Goal: Book appointment/travel/reservation

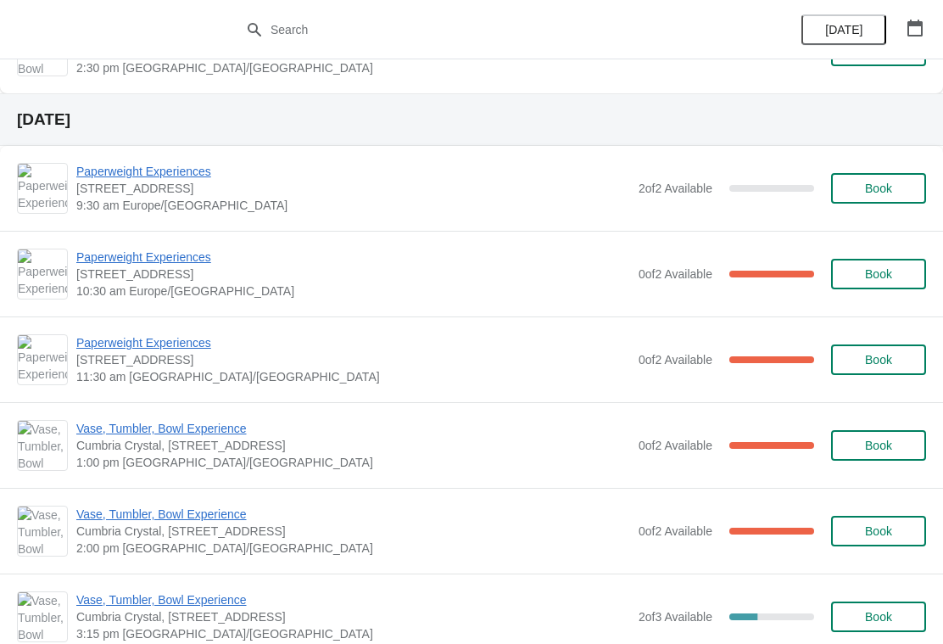
scroll to position [1034, 0]
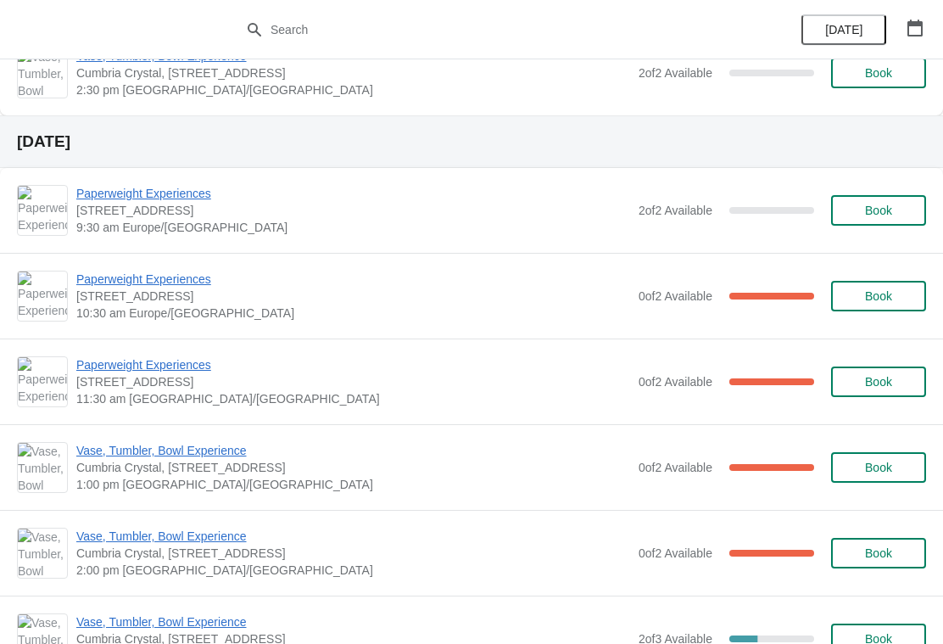
click at [865, 206] on span "Book" at bounding box center [878, 210] width 27 height 14
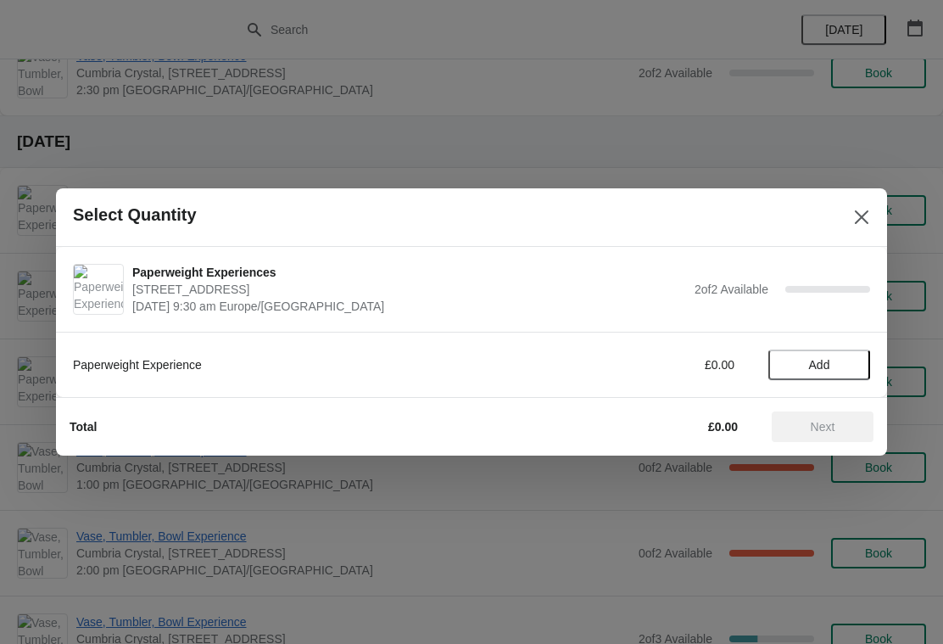
click at [850, 371] on span "Add" at bounding box center [818, 365] width 71 height 14
click at [855, 365] on icon at bounding box center [848, 365] width 18 height 18
click at [844, 424] on span "Next" at bounding box center [822, 427] width 75 height 14
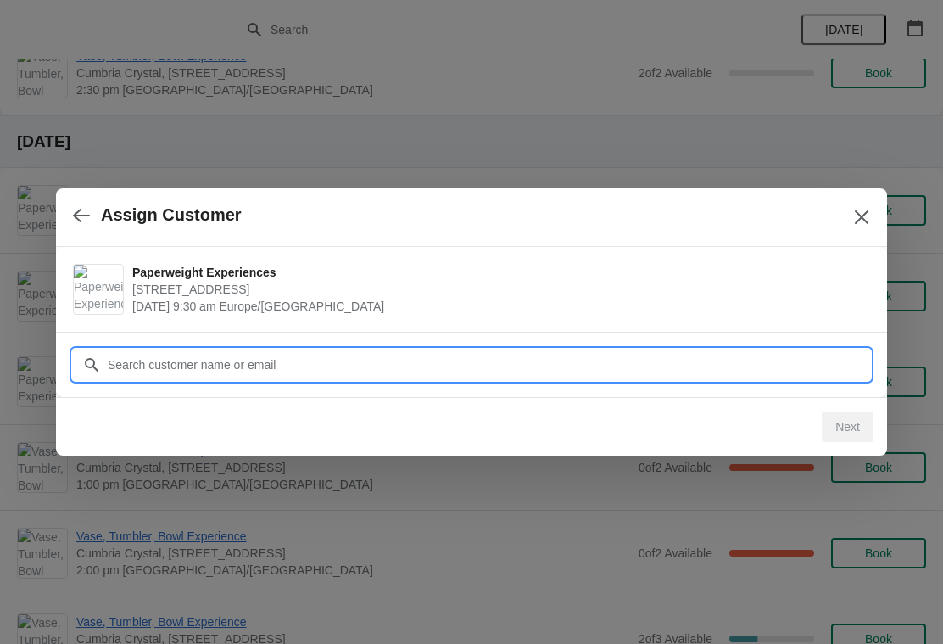
click at [364, 368] on input "Customer" at bounding box center [488, 364] width 763 height 31
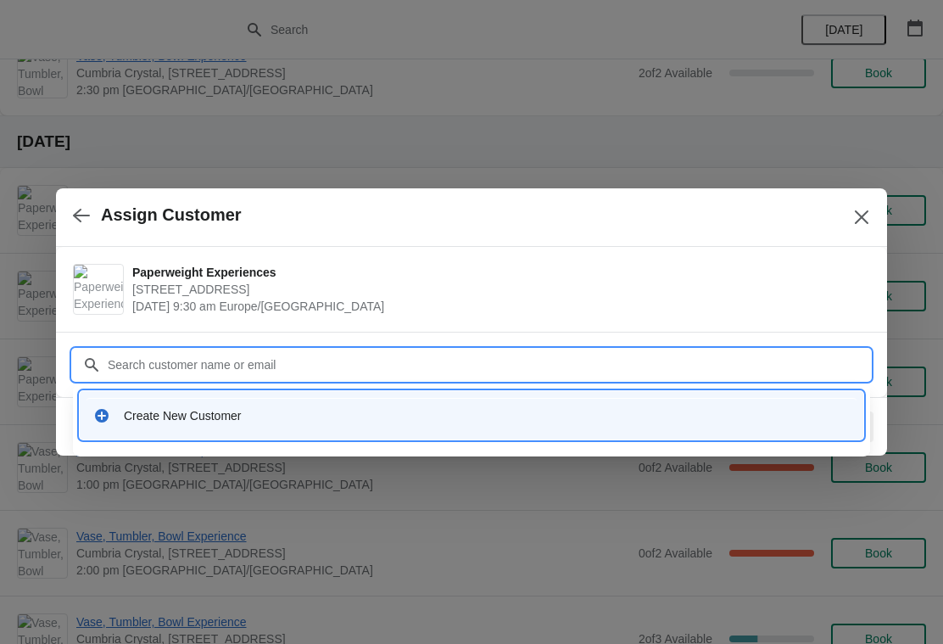
click at [190, 412] on div "Create New Customer" at bounding box center [487, 415] width 726 height 17
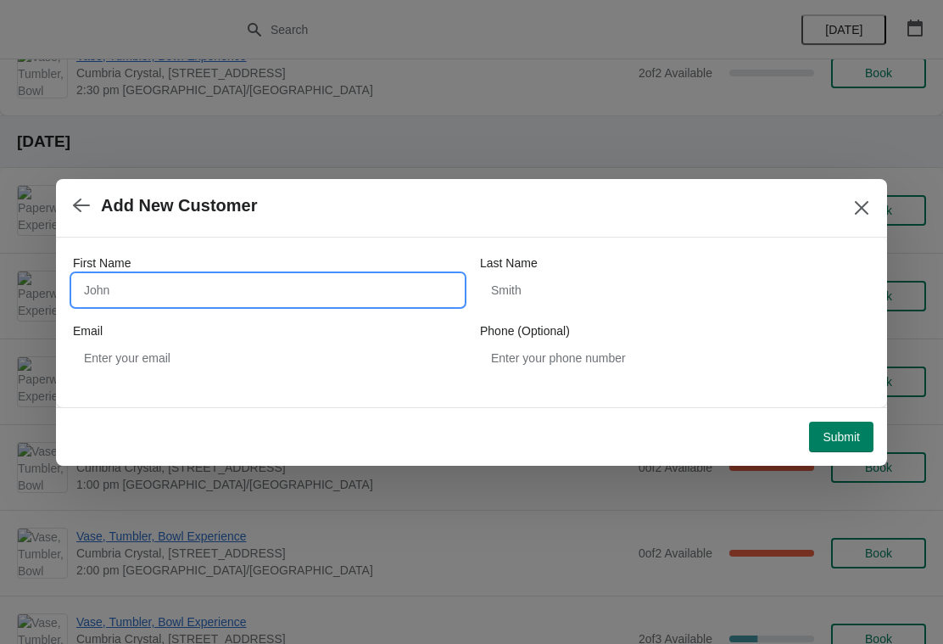
click at [196, 292] on input "First Name" at bounding box center [268, 290] width 390 height 31
type input "Pippa"
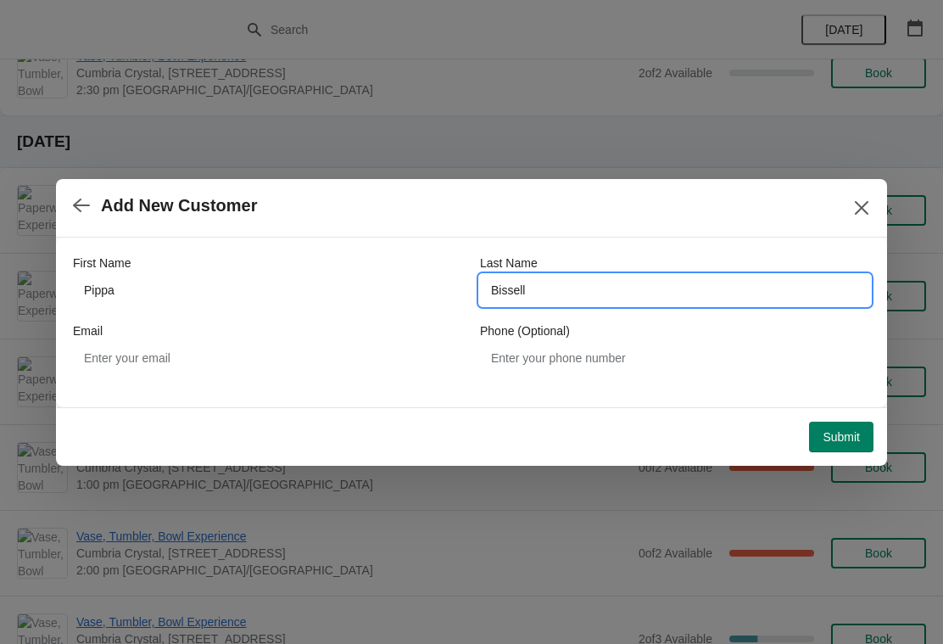
type input "Bissell"
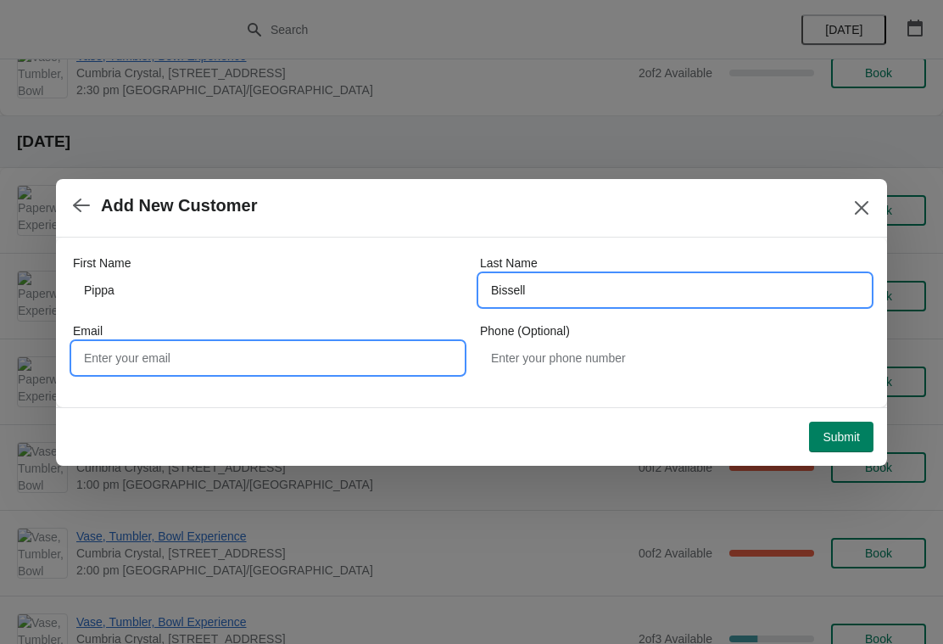
click at [270, 360] on input "Email" at bounding box center [268, 358] width 390 height 31
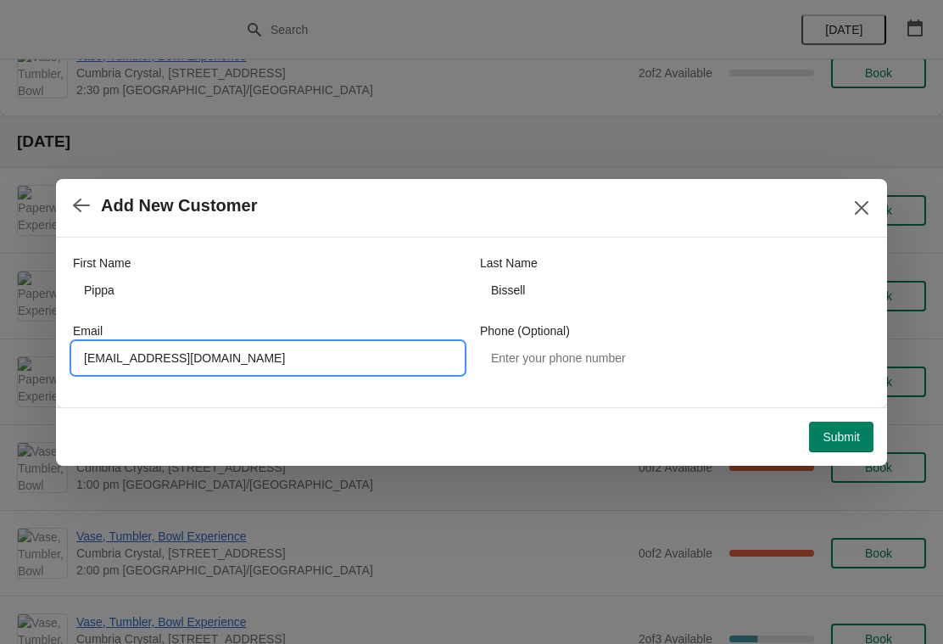
type input "[EMAIL_ADDRESS][DOMAIN_NAME]"
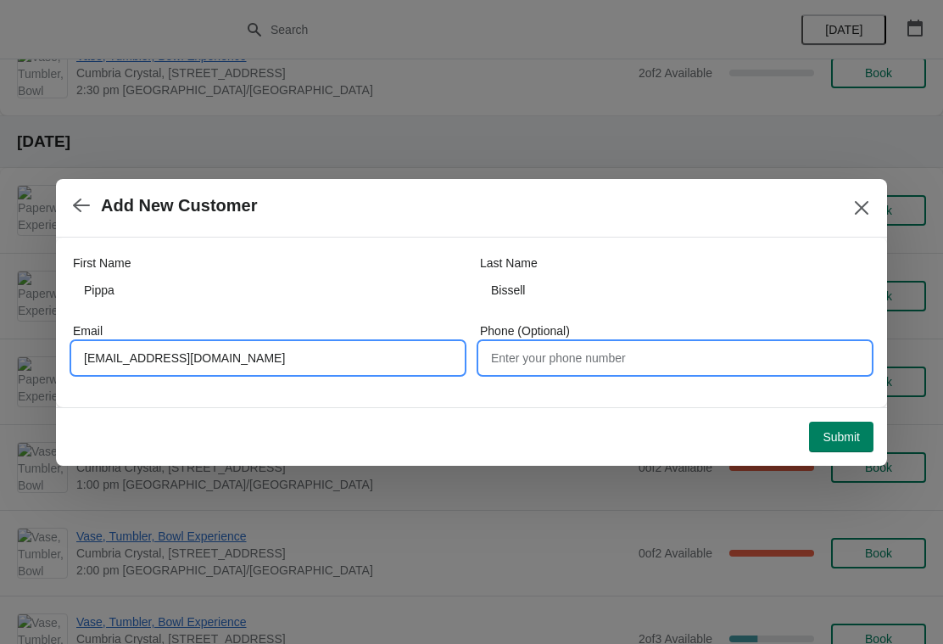
click at [580, 367] on input "Phone (Optional)" at bounding box center [675, 358] width 390 height 31
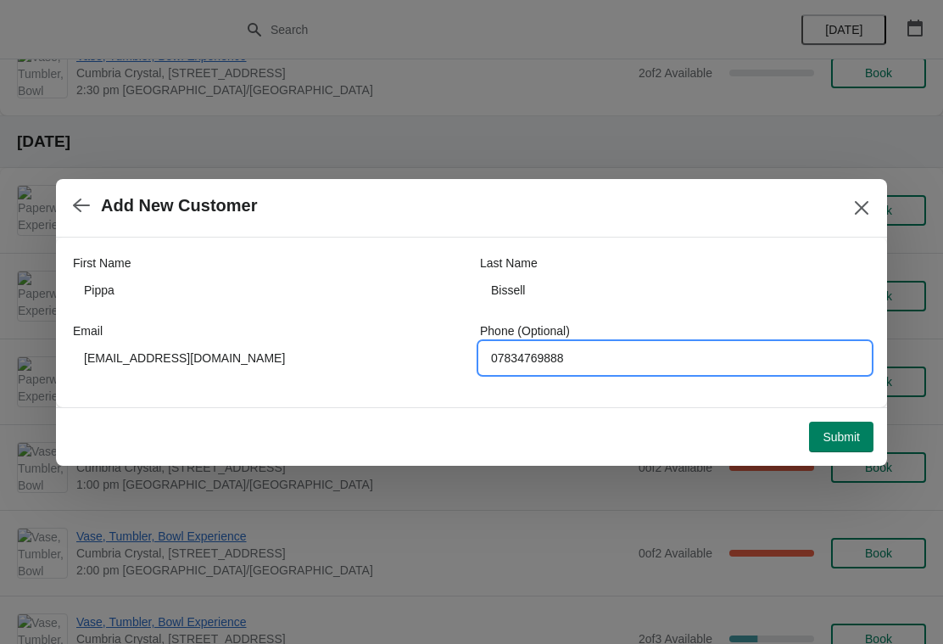
type input "07834769888"
click at [834, 444] on button "Submit" at bounding box center [841, 436] width 64 height 31
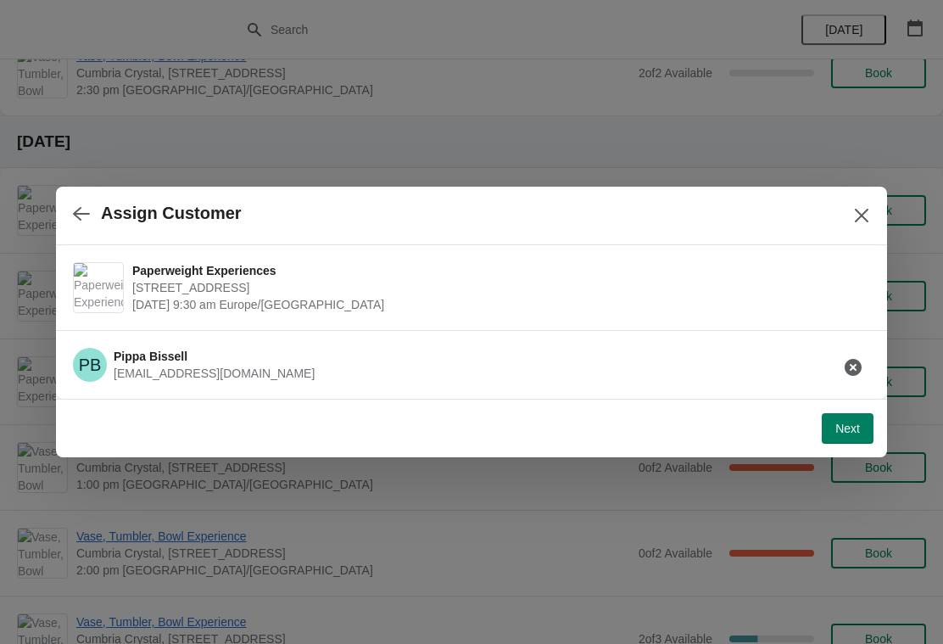
click at [860, 435] on button "Next" at bounding box center [848, 428] width 52 height 31
select select "Yes, I will collect"
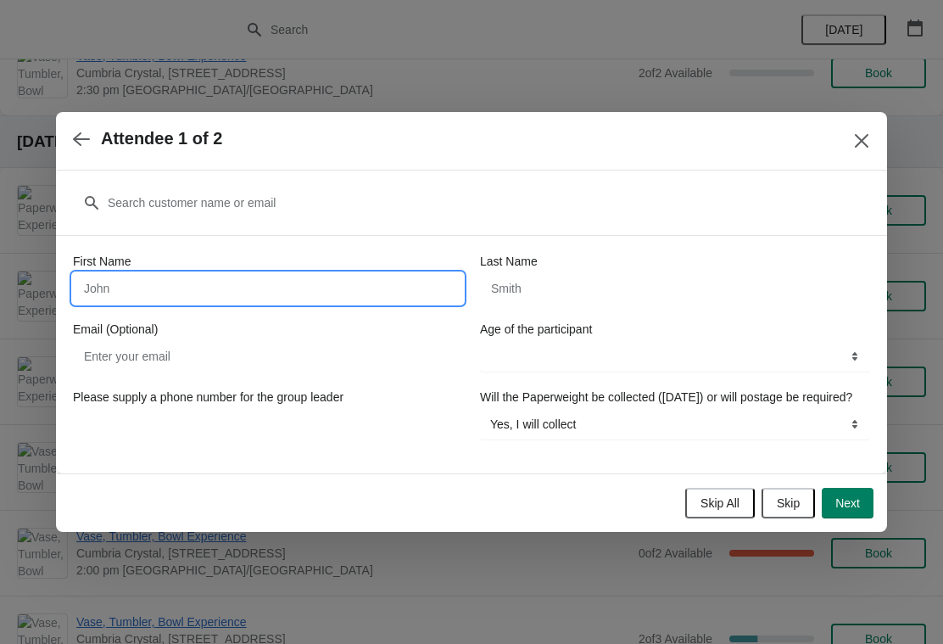
click at [369, 273] on input "First Name" at bounding box center [268, 288] width 390 height 31
type input "Pippa"
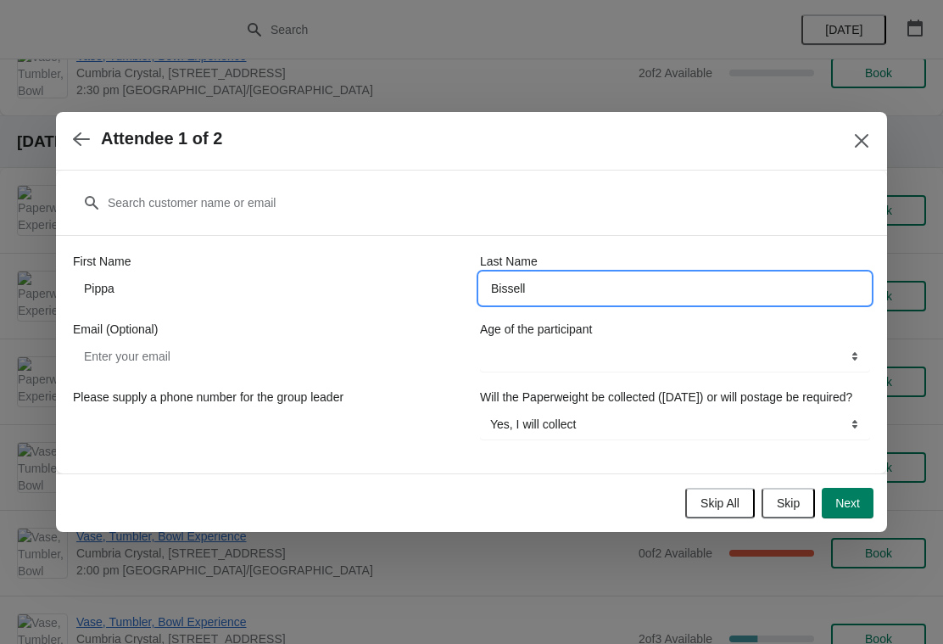
type input "Bissell"
click at [343, 345] on input "Email (Optional)" at bounding box center [268, 356] width 390 height 31
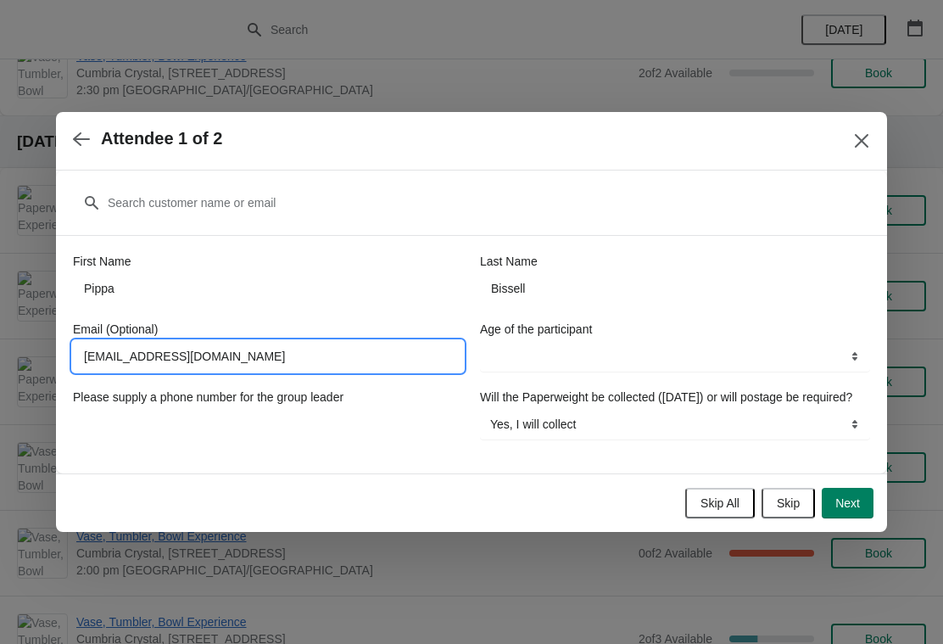
type input "[EMAIL_ADDRESS][DOMAIN_NAME]"
click at [638, 343] on select "13-17 years 18 years and over" at bounding box center [675, 356] width 390 height 31
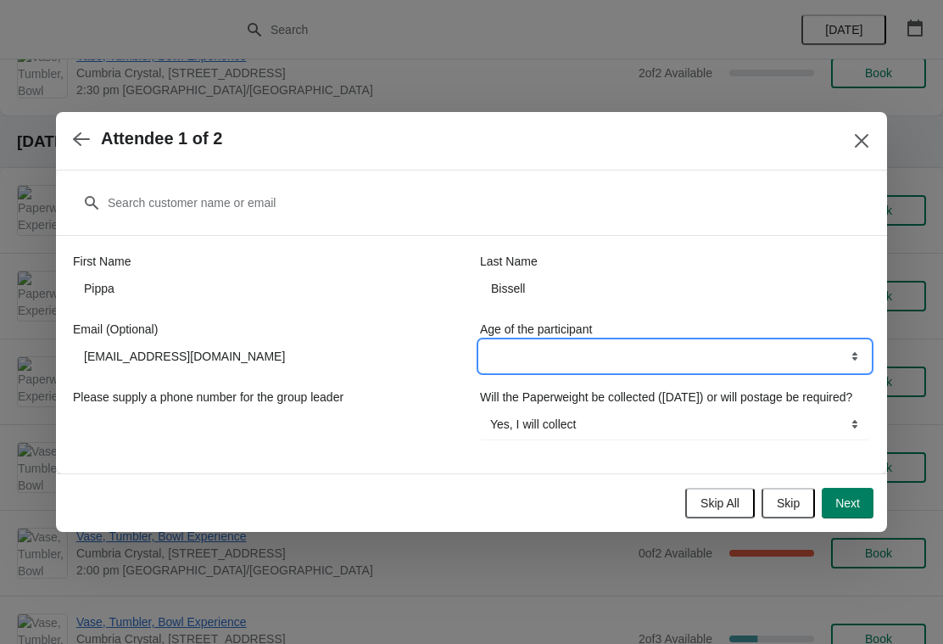
select select "18 years and over"
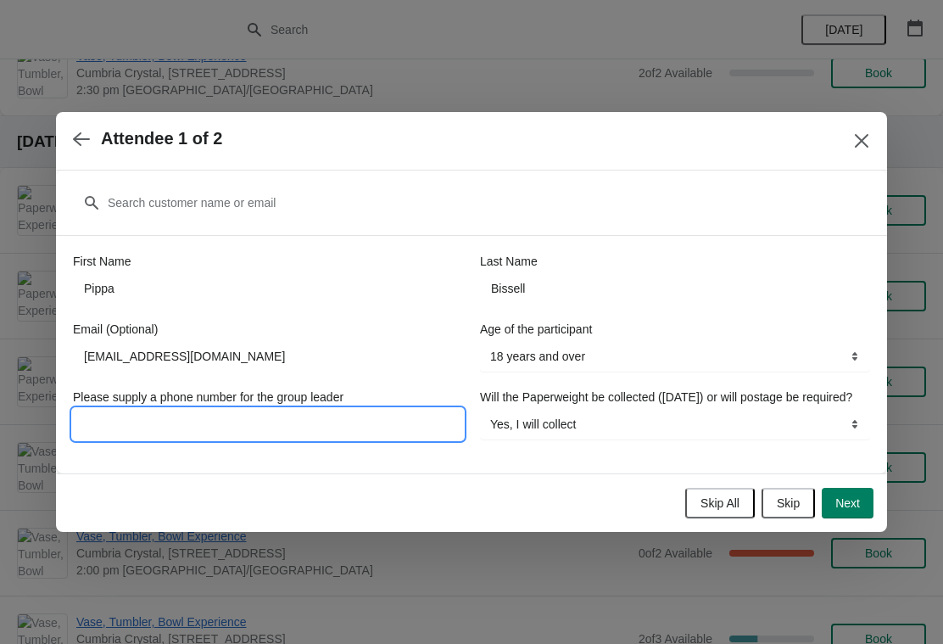
click at [356, 412] on input "Please supply a phone number for the group leader" at bounding box center [268, 424] width 390 height 31
type input "07834"
click at [730, 354] on select "13-17 years 18 years and over" at bounding box center [675, 356] width 390 height 31
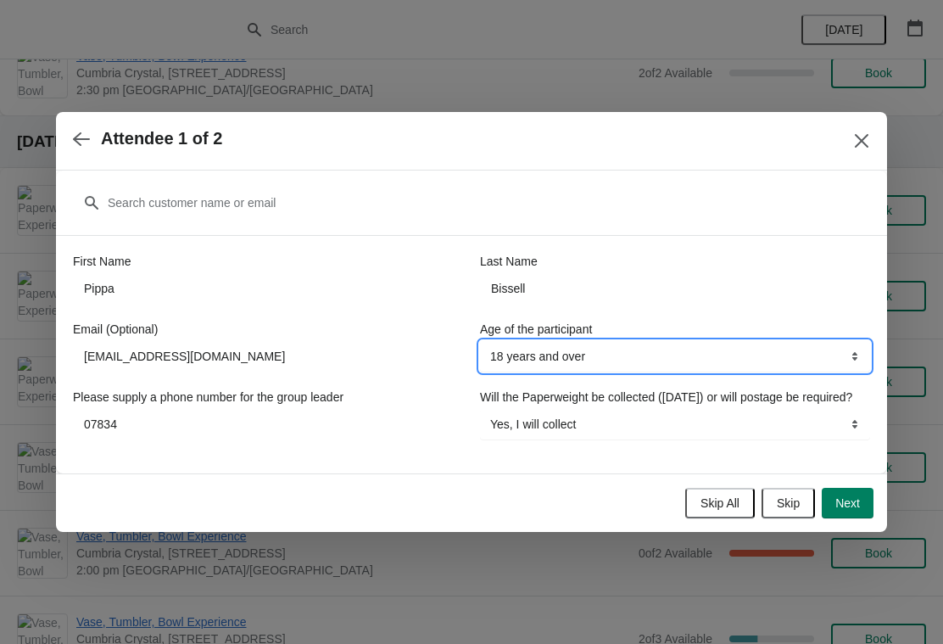
select select "13-17 years"
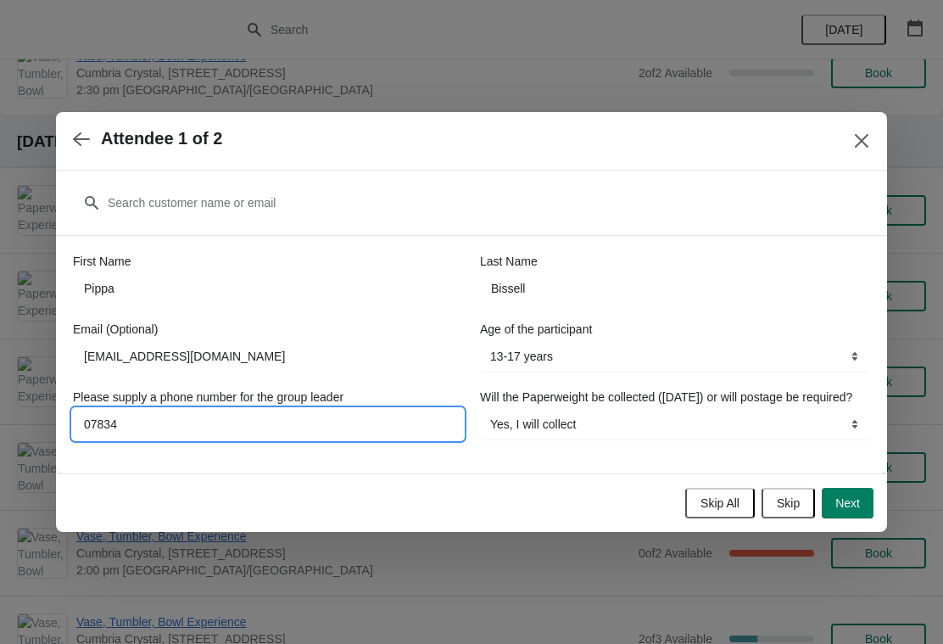
click at [237, 409] on input "07834" at bounding box center [268, 424] width 390 height 31
click at [293, 275] on input "Pippa" at bounding box center [268, 288] width 390 height 31
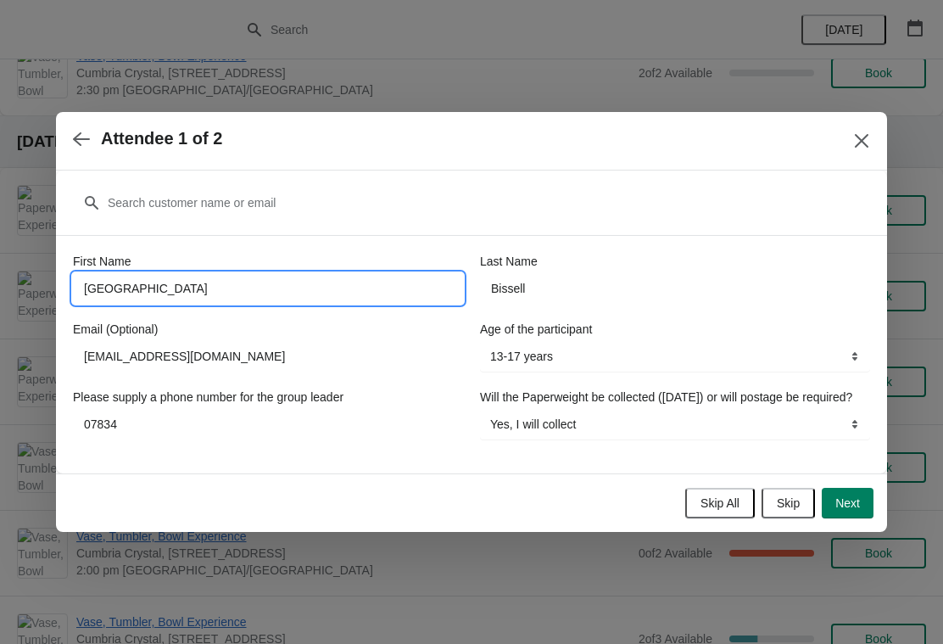
type input "[GEOGRAPHIC_DATA]"
click at [574, 278] on input "Bissell" at bounding box center [675, 288] width 390 height 31
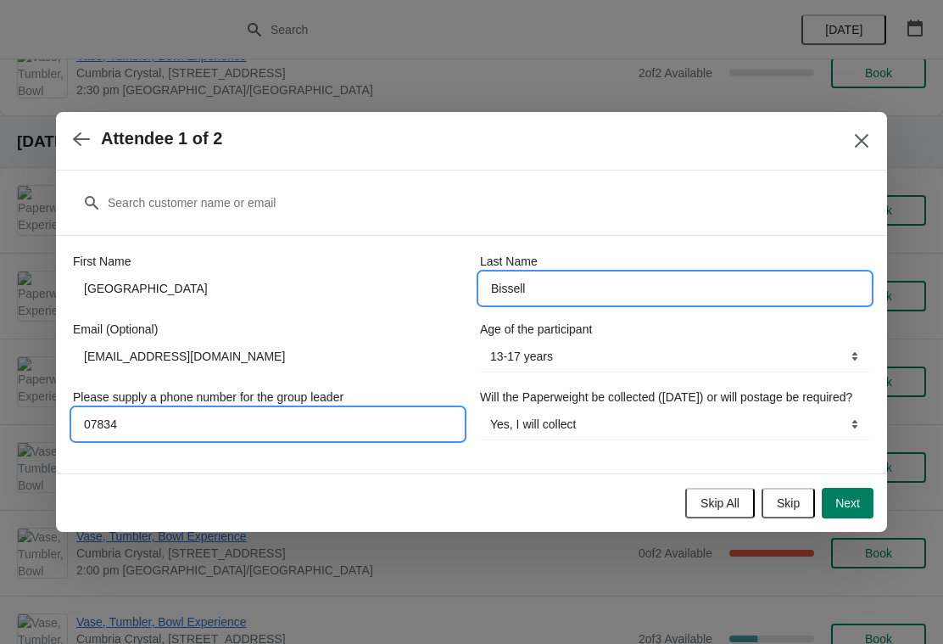
click at [309, 420] on input "07834" at bounding box center [268, 424] width 390 height 31
type input "07834769888"
click at [845, 518] on button "Next" at bounding box center [848, 503] width 52 height 31
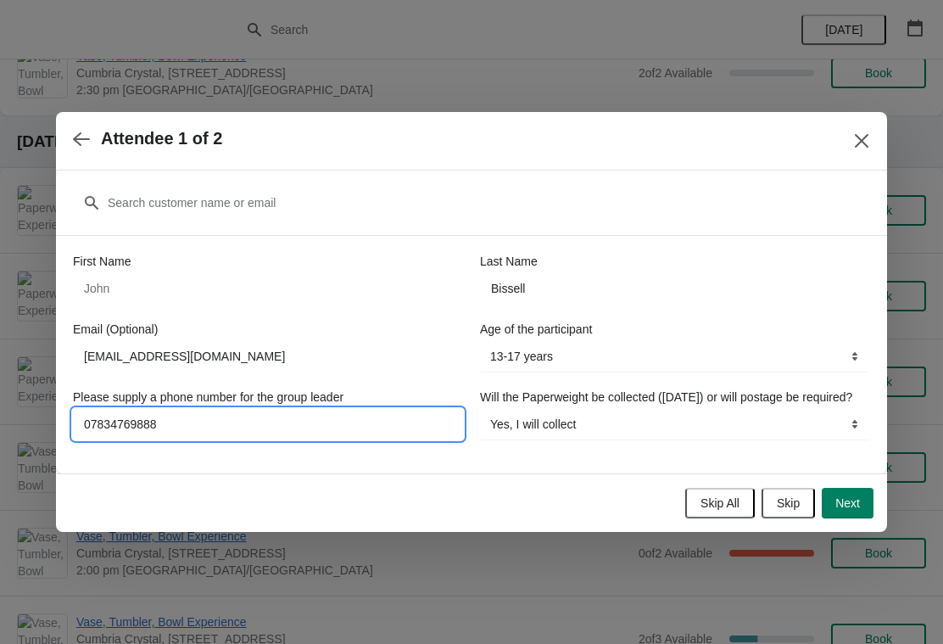
select select
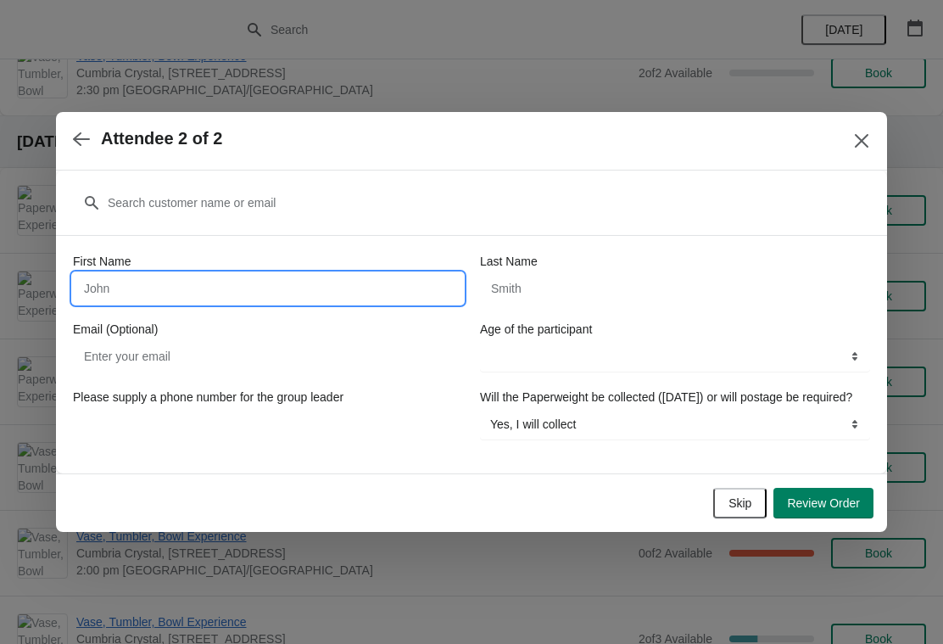
click at [331, 277] on input "First Name" at bounding box center [268, 288] width 390 height 31
type input "Arabella"
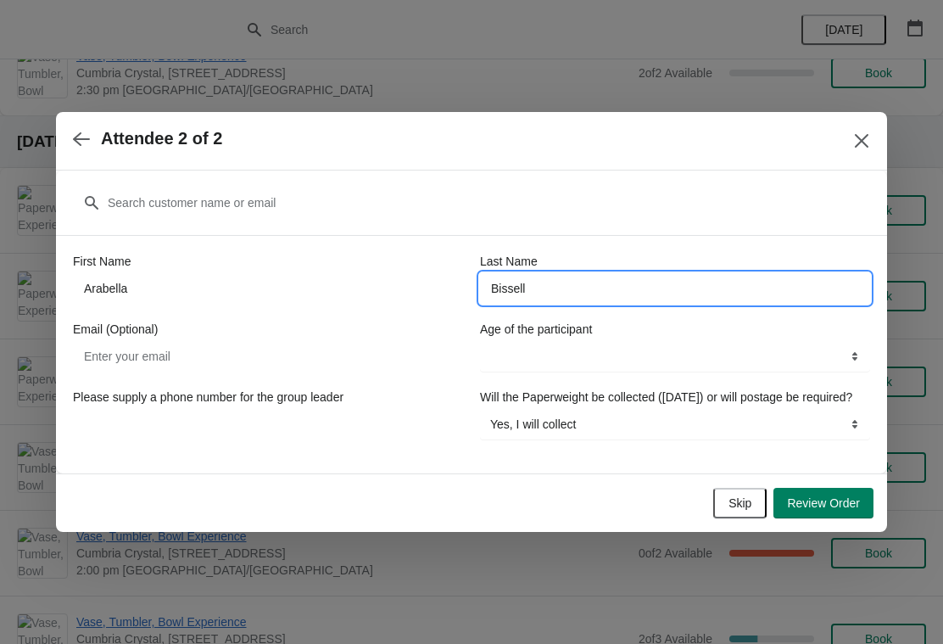
type input "Bissell"
click at [287, 347] on input "Email (Optional)" at bounding box center [268, 356] width 390 height 31
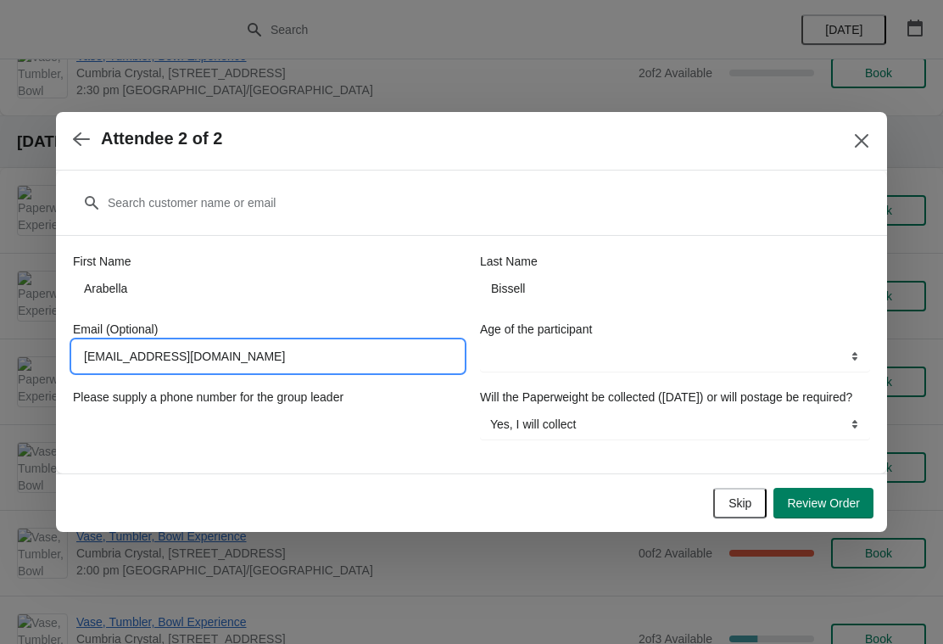
type input "[EMAIL_ADDRESS][DOMAIN_NAME]"
click at [627, 356] on select "13-17 years 18 years and over" at bounding box center [675, 356] width 390 height 31
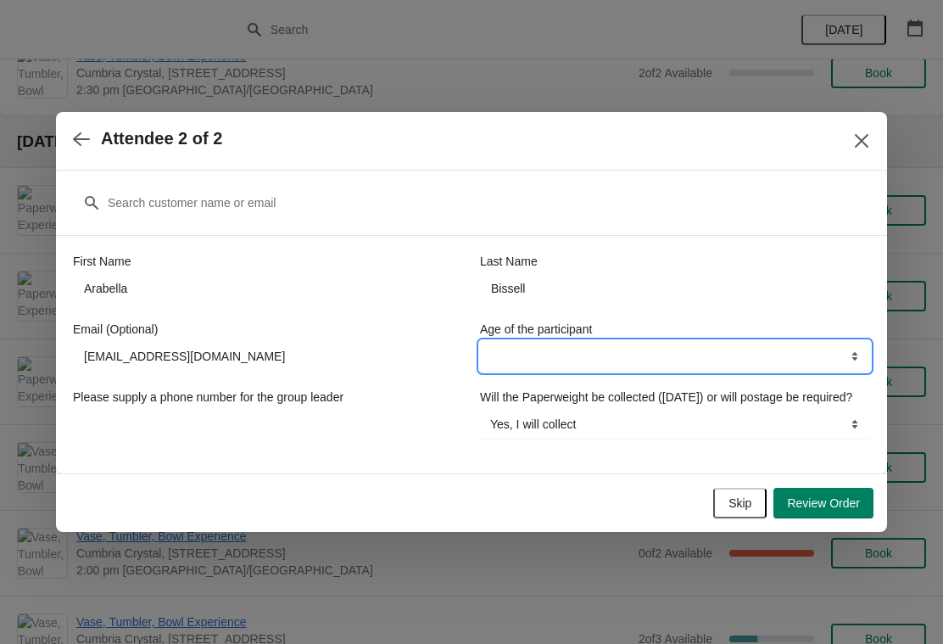
select select "13-17 years"
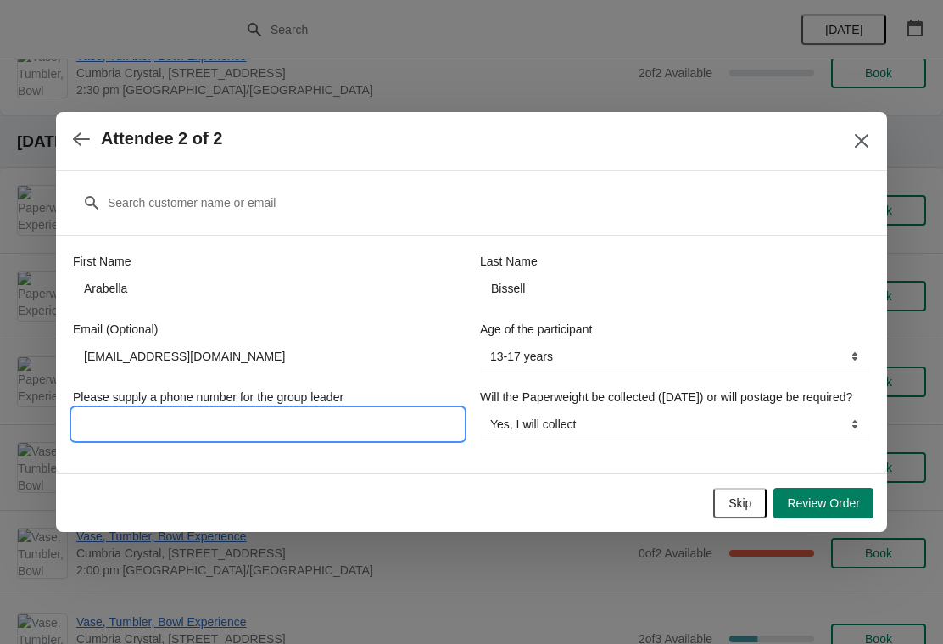
click at [365, 412] on input "Please supply a phone number for the group leader" at bounding box center [268, 424] width 390 height 31
type input "07834769"
